Goal: Information Seeking & Learning: Learn about a topic

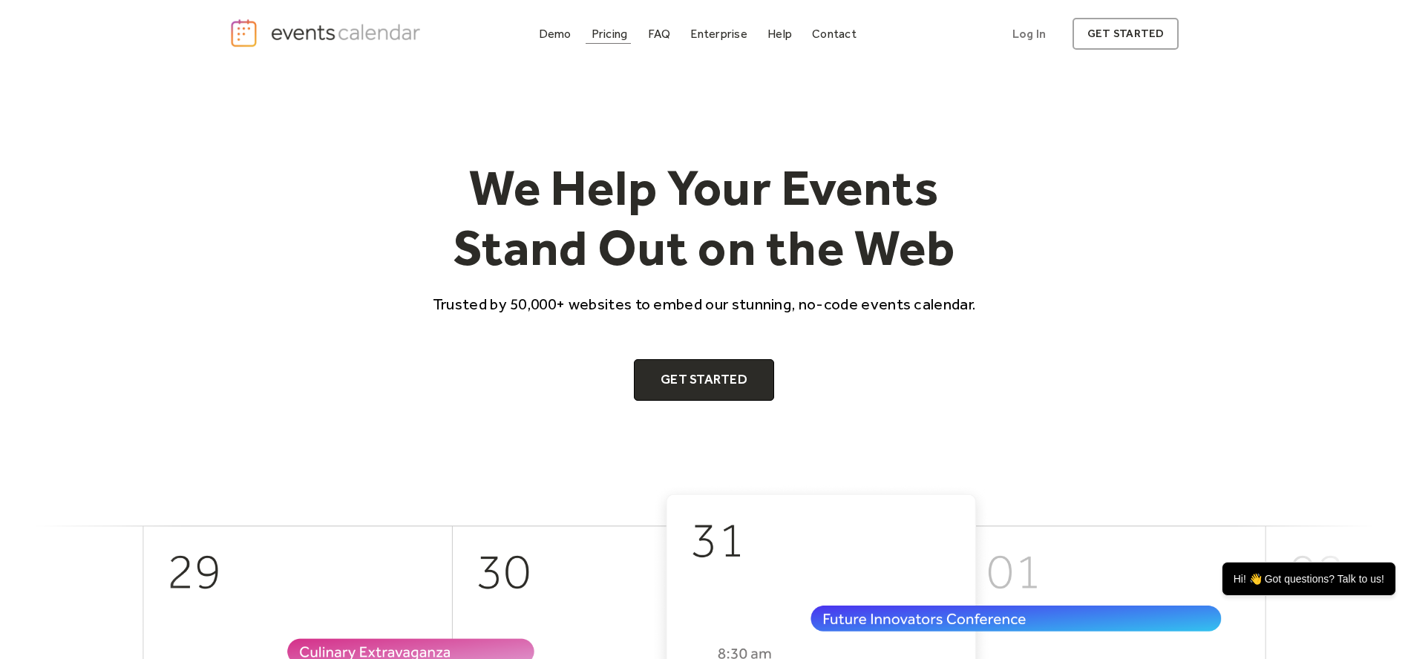
click at [609, 32] on div "Pricing" at bounding box center [610, 34] width 36 height 8
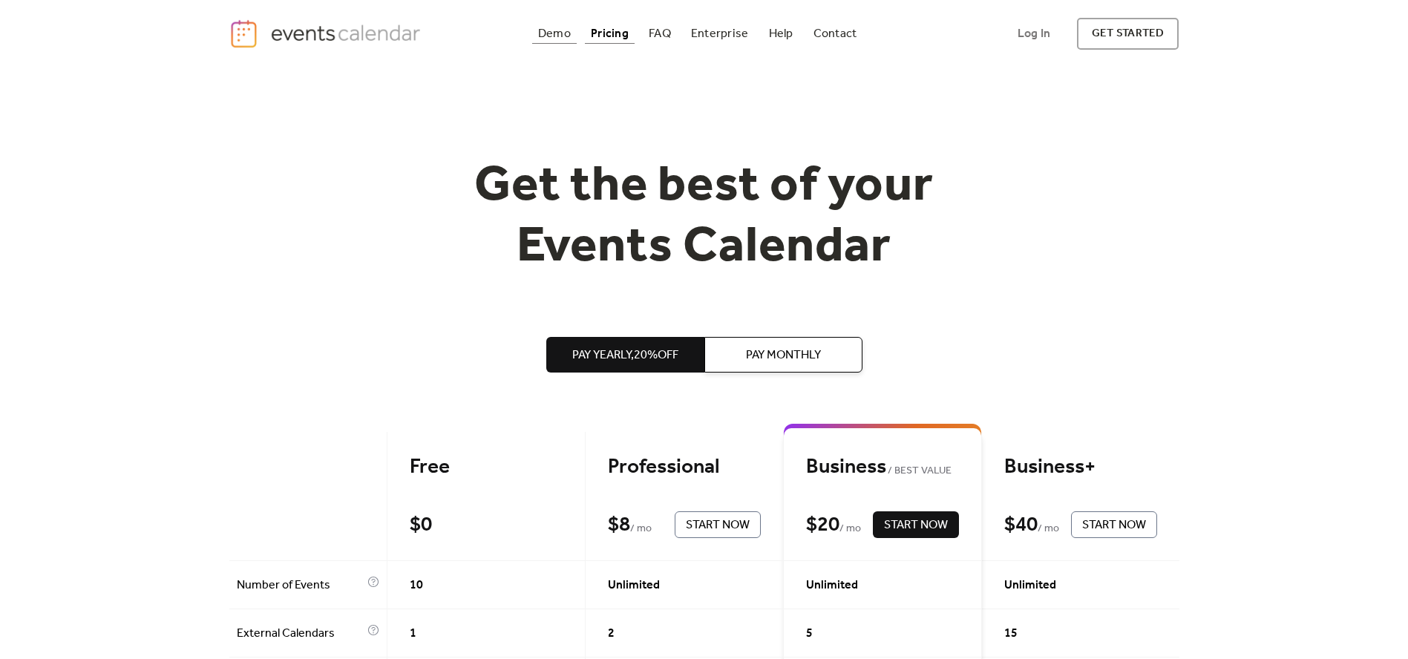
click at [560, 34] on div "Demo" at bounding box center [554, 34] width 33 height 8
